Goal: Task Accomplishment & Management: Manage account settings

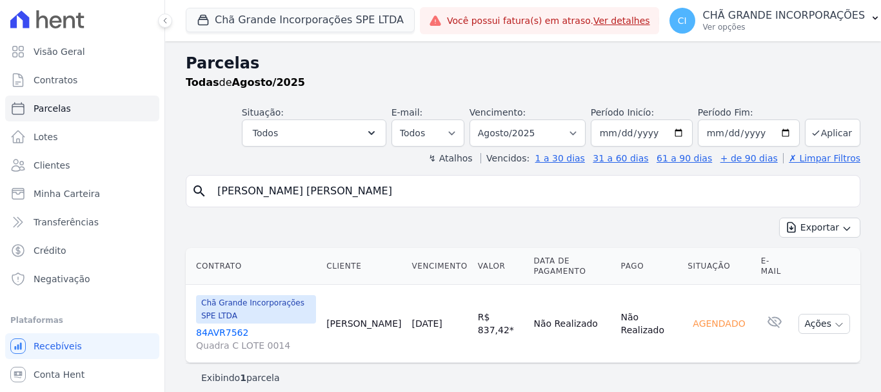
select select
click at [414, 189] on input "[PERSON_NAME]" at bounding box center [532, 191] width 645 height 26
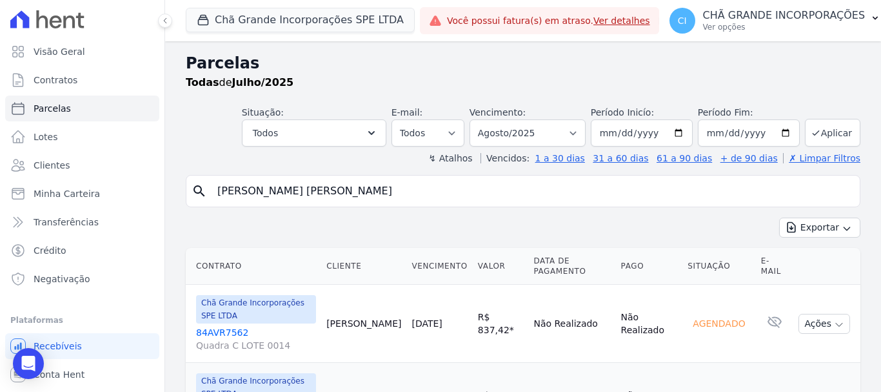
select select
select select "08/2025"
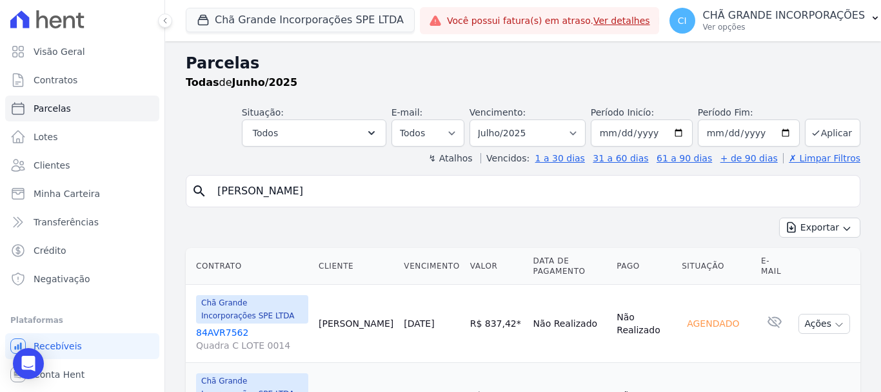
select select
select select "07/2025"
click at [209, 26] on button "Chã Grande Incorporações SPE LTDA" at bounding box center [300, 20] width 229 height 25
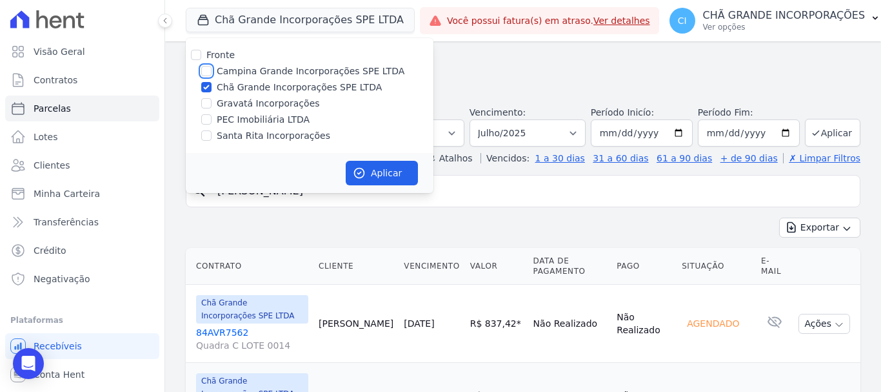
click at [205, 72] on input "Campina Grande Incorporações SPE LTDA" at bounding box center [206, 71] width 10 height 10
checkbox input "true"
click at [206, 87] on input "Chã Grande Incorporações SPE LTDA" at bounding box center [206, 87] width 10 height 10
checkbox input "false"
click at [431, 180] on div "Aplicar" at bounding box center [310, 173] width 248 height 40
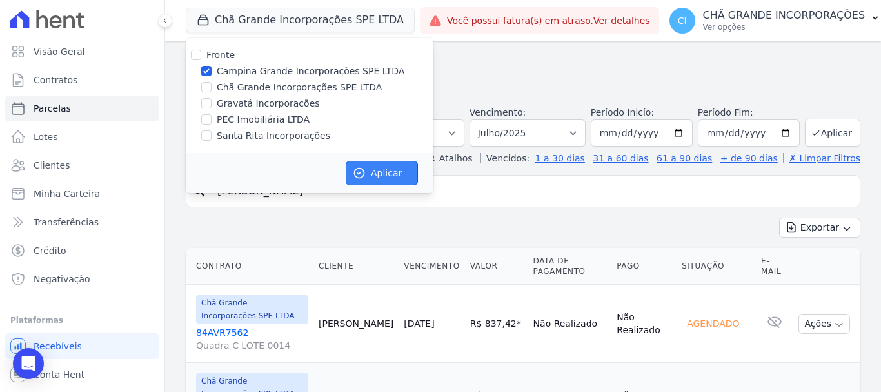
click at [391, 177] on button "Aplicar" at bounding box center [382, 173] width 72 height 25
select select
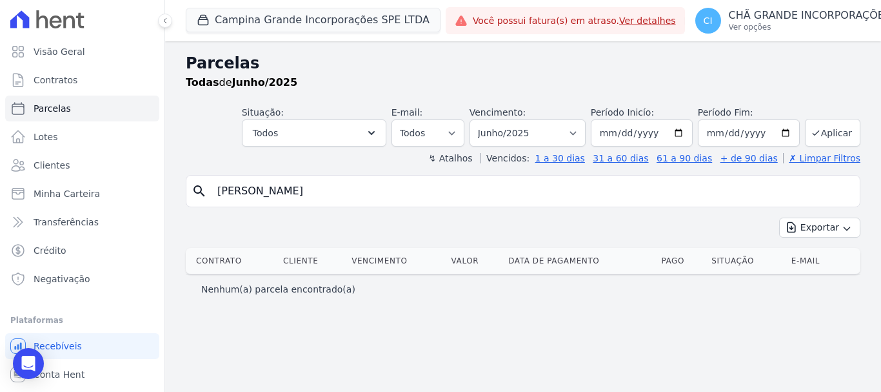
drag, startPoint x: 425, startPoint y: 188, endPoint x: 167, endPoint y: 183, distance: 258.1
click at [167, 183] on div "Parcelas Todas de Junho/2025 Situação: Agendado Em Aberto Pago Processando Canc…" at bounding box center [523, 216] width 716 height 350
type input "[PERSON_NAME]"
select select
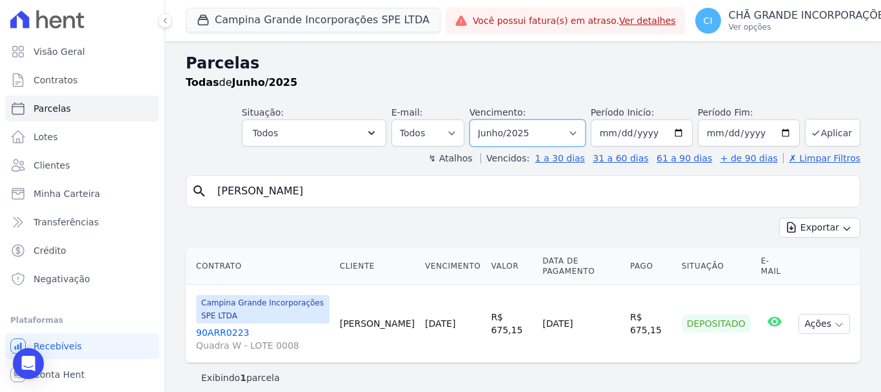
click at [538, 121] on select "Filtrar por período ──────── Todos os meses Janeiro/2023 Fevereiro/2023 Março/2…" at bounding box center [528, 132] width 116 height 27
select select "08/2025"
click at [488, 119] on select "Filtrar por período ──────── Todos os meses Janeiro/2023 Fevereiro/2023 Março/2…" at bounding box center [528, 132] width 116 height 27
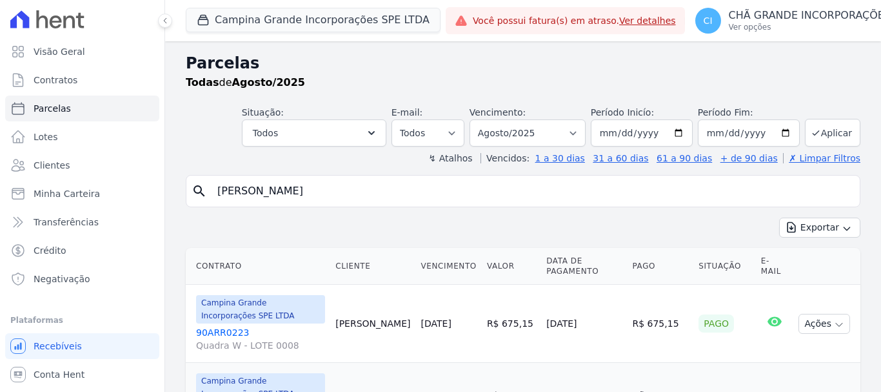
select select
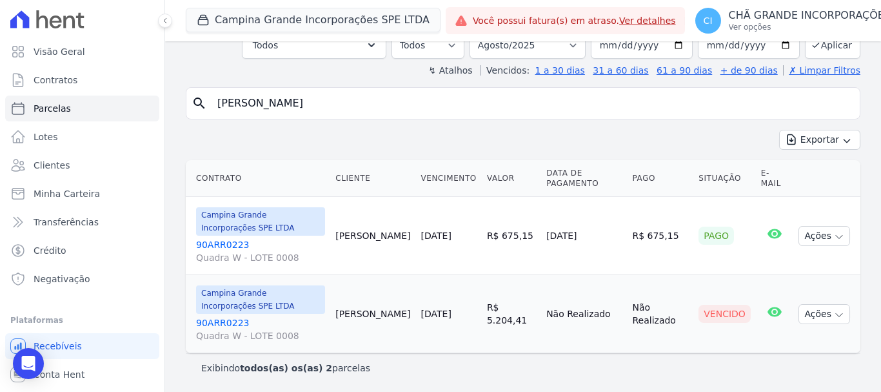
scroll to position [88, 0]
click at [230, 319] on link "90ARR0223 Quadra W - LOTE 0008" at bounding box center [260, 328] width 129 height 26
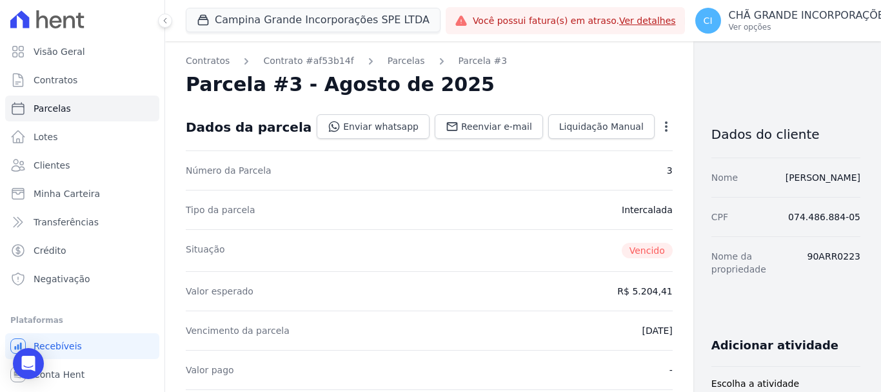
click at [660, 120] on icon "button" at bounding box center [666, 126] width 13 height 13
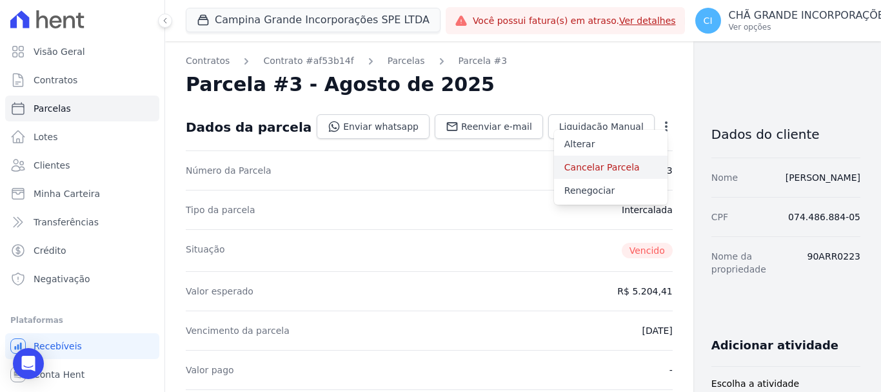
click at [578, 168] on link "Cancelar Parcela" at bounding box center [611, 166] width 114 height 23
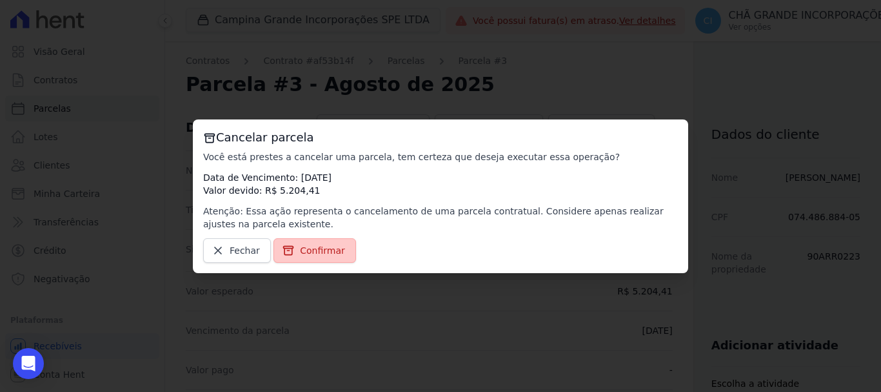
click at [312, 248] on span "Confirmar" at bounding box center [322, 250] width 45 height 13
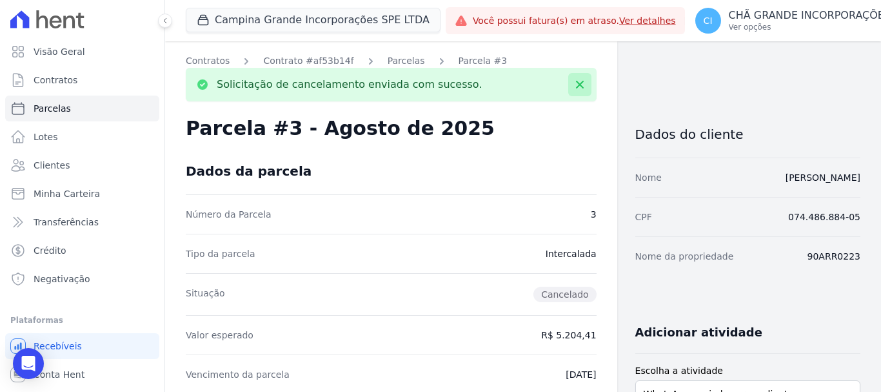
click at [577, 88] on icon at bounding box center [580, 84] width 13 height 13
